Goal: Information Seeking & Learning: Learn about a topic

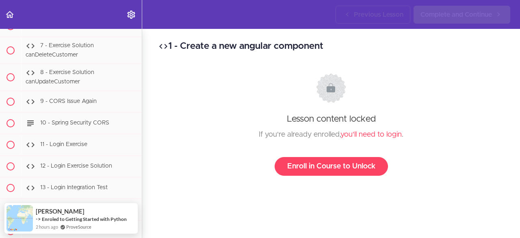
scroll to position [12206, 0]
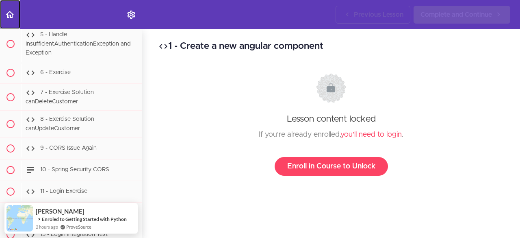
click at [9, 15] on use "Back to course curriculum" at bounding box center [10, 14] width 8 height 7
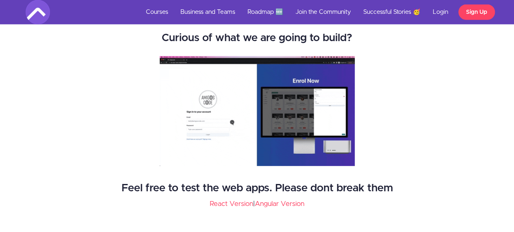
scroll to position [1136, 0]
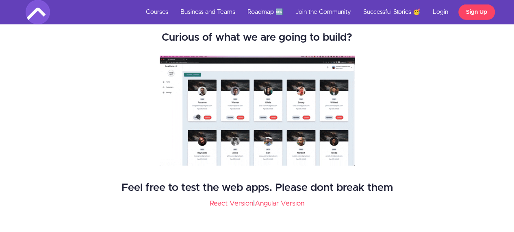
click at [245, 100] on img at bounding box center [257, 111] width 195 height 110
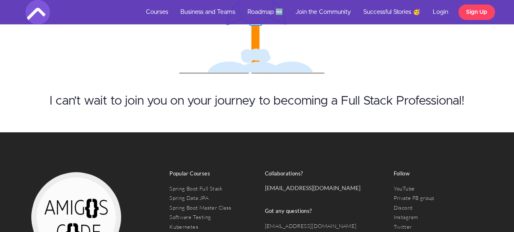
scroll to position [7534, 0]
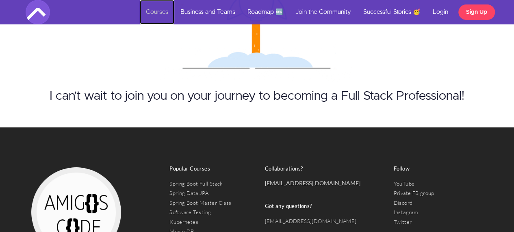
click at [153, 10] on link "Courses" at bounding box center [157, 12] width 35 height 24
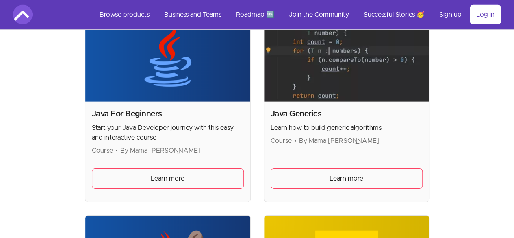
scroll to position [1198, 0]
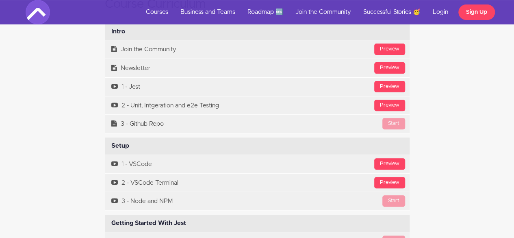
scroll to position [1504, 0]
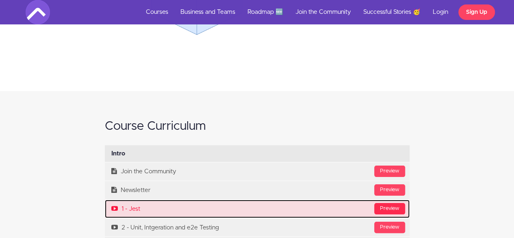
click at [389, 203] on div "Preview" at bounding box center [389, 208] width 31 height 11
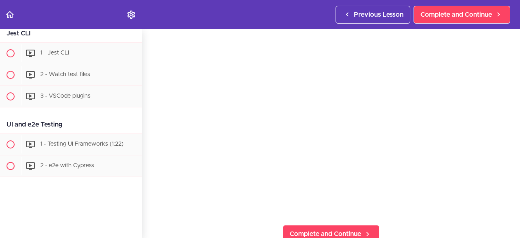
scroll to position [1392, 0]
